Goal: Entertainment & Leisure: Consume media (video, audio)

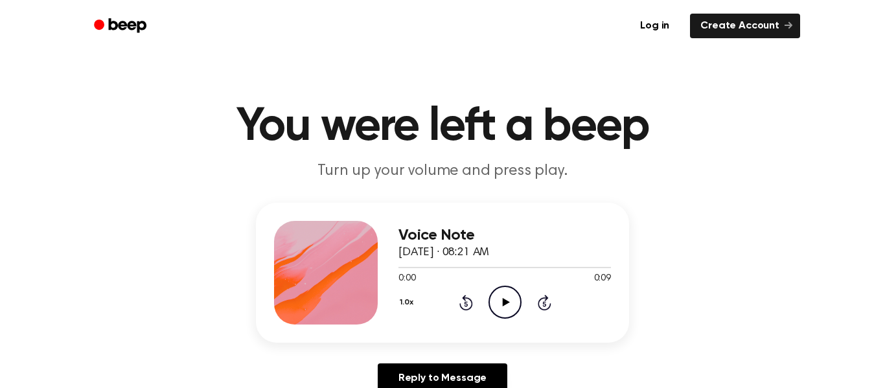
click at [502, 299] on icon "Play Audio" at bounding box center [505, 302] width 33 height 33
click at [503, 301] on icon at bounding box center [505, 302] width 7 height 8
click at [489, 299] on icon "Play Audio" at bounding box center [505, 302] width 33 height 33
click at [489, 299] on icon "Pause Audio" at bounding box center [505, 302] width 33 height 33
click at [508, 301] on icon "Play Audio" at bounding box center [505, 302] width 33 height 33
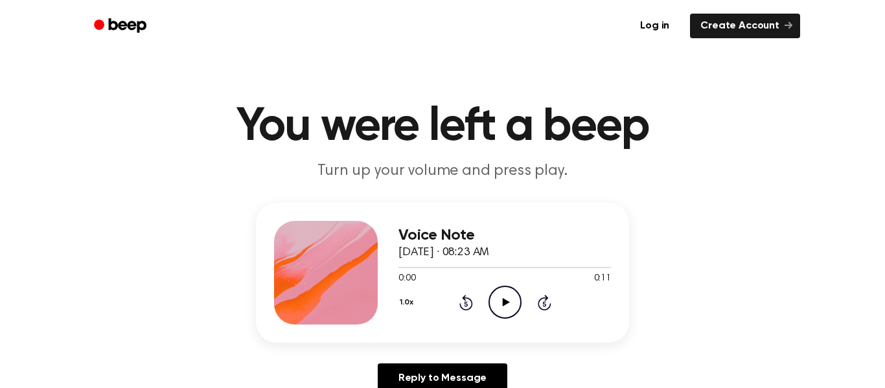
click at [495, 300] on icon "Play Audio" at bounding box center [505, 302] width 33 height 33
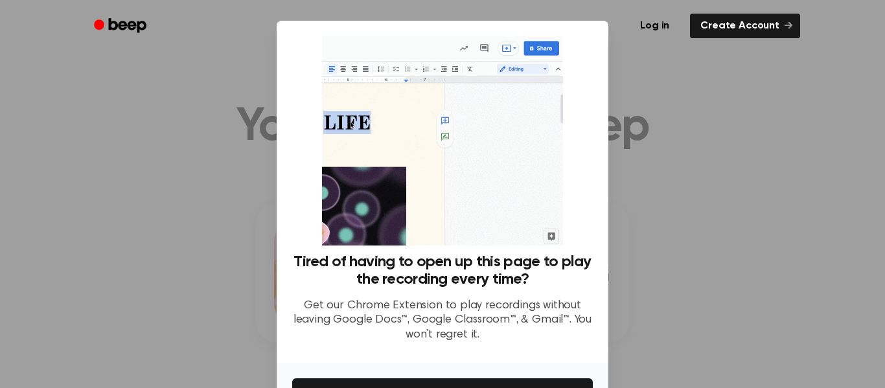
click at [651, 86] on div at bounding box center [442, 194] width 885 height 388
click at [733, 21] on link "Create Account" at bounding box center [745, 26] width 110 height 25
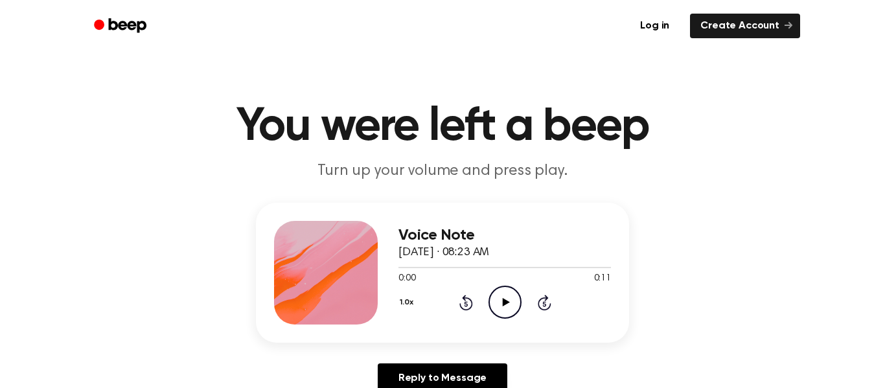
click at [519, 296] on circle at bounding box center [505, 302] width 32 height 32
click at [503, 302] on icon at bounding box center [505, 302] width 7 height 8
click at [504, 298] on icon "Play Audio" at bounding box center [505, 302] width 33 height 33
click at [507, 296] on icon "Play Audio" at bounding box center [505, 302] width 33 height 33
click at [507, 296] on icon "Pause Audio" at bounding box center [505, 302] width 33 height 33
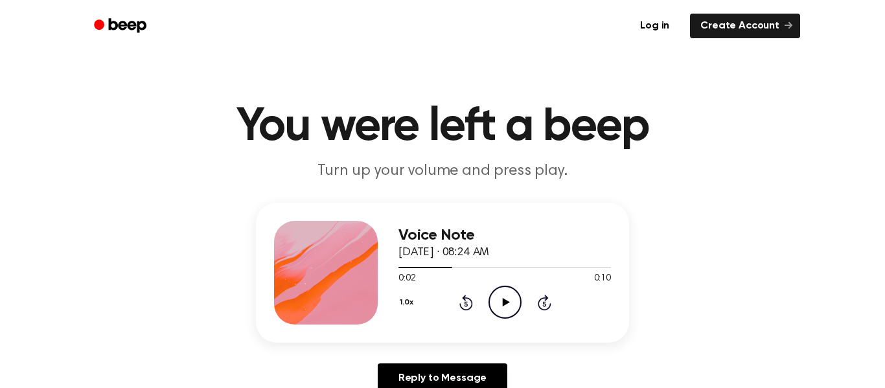
click at [507, 296] on icon "Play Audio" at bounding box center [505, 302] width 33 height 33
click at [397, 268] on div "Voice Note September 18, 2025 · 08:24 AM 0:04 0:10 Your browser does not suppor…" at bounding box center [442, 273] width 373 height 140
click at [403, 269] on div at bounding box center [505, 267] width 213 height 10
click at [504, 326] on div "Voice Note September 18, 2025 · 08:25 AM 0:00 0:11 Your browser does not suppor…" at bounding box center [442, 273] width 373 height 140
click at [507, 312] on icon "Play Audio" at bounding box center [505, 302] width 33 height 33
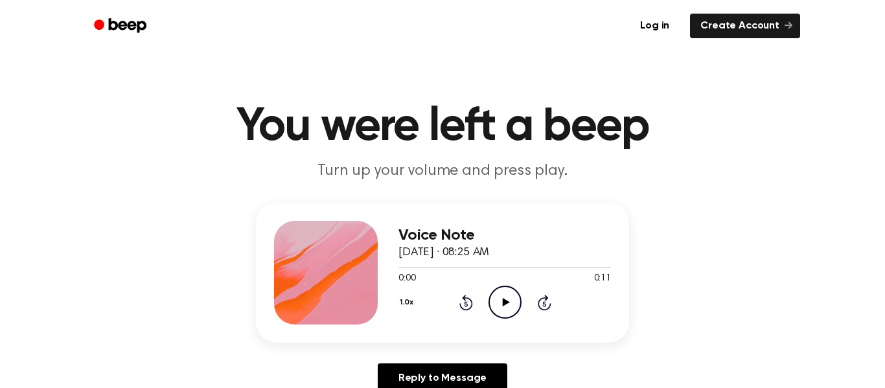
click at [509, 315] on icon "Play Audio" at bounding box center [505, 302] width 33 height 33
click at [513, 301] on icon "Play Audio" at bounding box center [505, 302] width 33 height 33
click at [504, 308] on icon "Play Audio" at bounding box center [505, 302] width 33 height 33
click at [501, 292] on icon "Play Audio" at bounding box center [505, 302] width 33 height 33
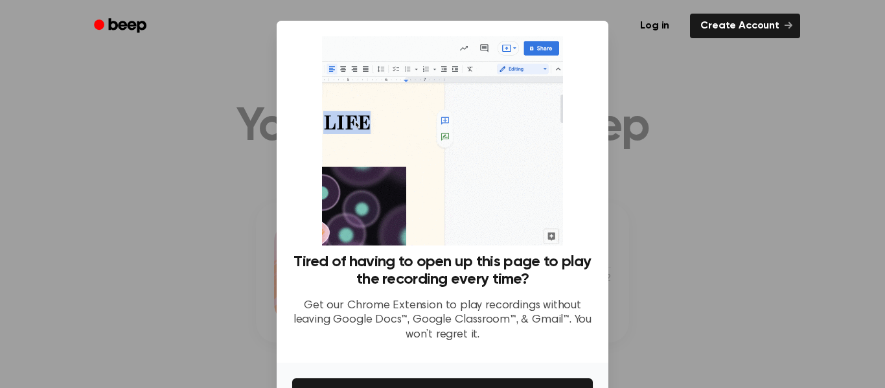
click at [723, 277] on div at bounding box center [442, 194] width 885 height 388
click at [708, 271] on div at bounding box center [442, 194] width 885 height 388
click at [692, 248] on div at bounding box center [442, 194] width 885 height 388
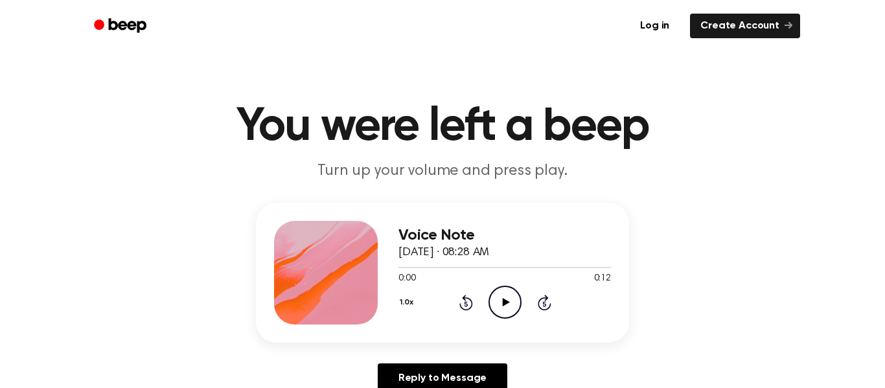
click at [515, 308] on icon "Play Audio" at bounding box center [505, 302] width 33 height 33
click at [497, 294] on icon "Play Audio" at bounding box center [505, 302] width 33 height 33
click at [506, 296] on icon "Play Audio" at bounding box center [505, 302] width 33 height 33
click at [491, 296] on circle at bounding box center [505, 302] width 32 height 32
click at [499, 298] on icon "Play Audio" at bounding box center [505, 302] width 33 height 33
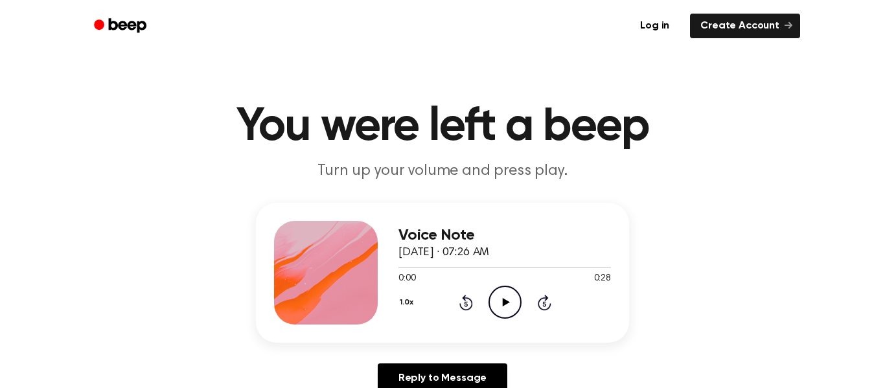
click at [501, 301] on icon "Play Audio" at bounding box center [505, 302] width 33 height 33
click at [495, 308] on icon "Play Audio" at bounding box center [505, 302] width 33 height 33
